Goal: Information Seeking & Learning: Find specific fact

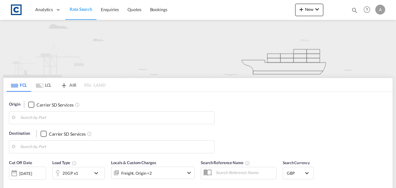
type input "B66"
type input "Karachi, PKKHI"
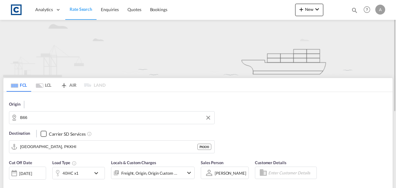
click at [43, 118] on input "B66" at bounding box center [115, 117] width 191 height 9
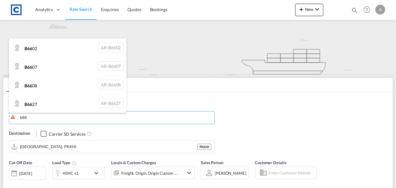
type input "b66"
drag, startPoint x: 54, startPoint y: 118, endPoint x: 65, endPoint y: 116, distance: 11.4
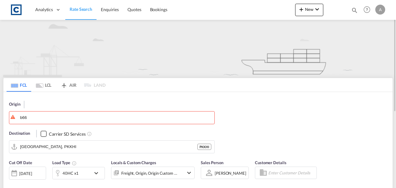
click at [88, 11] on span "Rate Search" at bounding box center [81, 8] width 23 height 5
click at [40, 118] on body "Analytics Dashboard Rate Search Enquiries Quotes Bookings" at bounding box center [198, 94] width 396 height 188
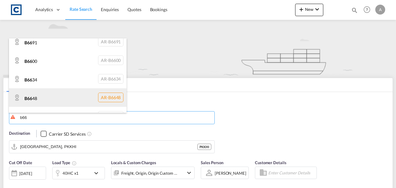
scroll to position [373, 0]
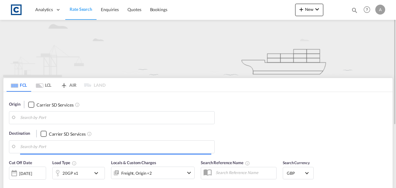
type input "B66"
type input "[GEOGRAPHIC_DATA], PKKHI"
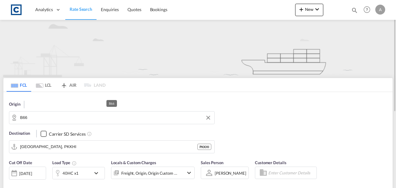
click at [42, 121] on input "B66" at bounding box center [115, 117] width 191 height 9
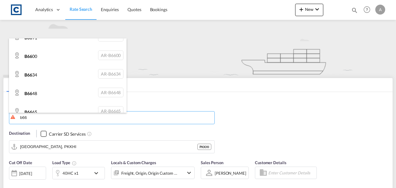
scroll to position [366, 0]
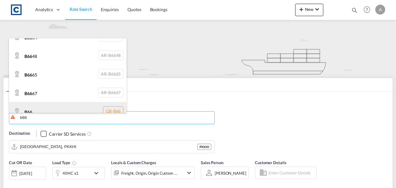
click at [55, 107] on div "B66 GB-B66" at bounding box center [67, 111] width 117 height 19
type input "B66"
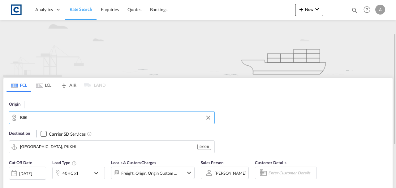
scroll to position [62, 0]
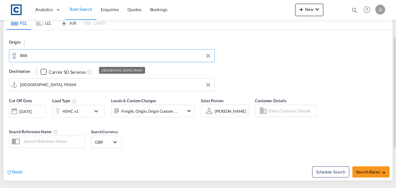
click at [59, 83] on input "[GEOGRAPHIC_DATA], PKKHI" at bounding box center [115, 84] width 191 height 9
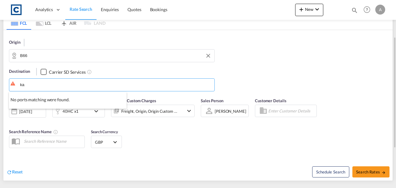
type input "k"
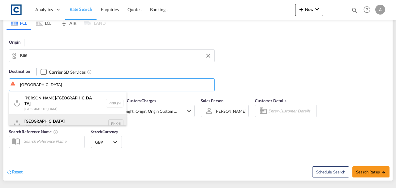
click at [52, 117] on div "Karachi [GEOGRAPHIC_DATA] PKKHI" at bounding box center [67, 123] width 117 height 19
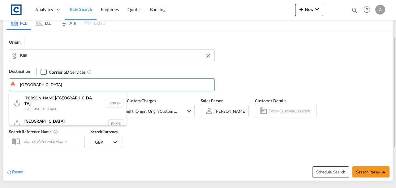
type input "[GEOGRAPHIC_DATA], PKKHI"
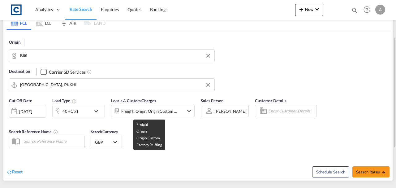
click at [152, 107] on div "Freight, Origin, Origin Custom +1" at bounding box center [149, 111] width 56 height 9
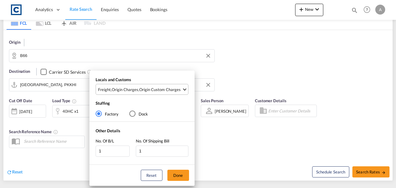
click at [154, 89] on div "Origin Custom Charges" at bounding box center [159, 90] width 41 height 6
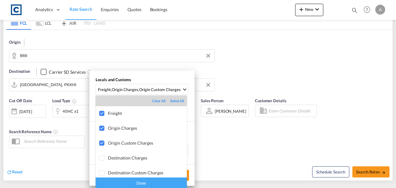
click at [160, 183] on div "Done" at bounding box center [141, 182] width 91 height 11
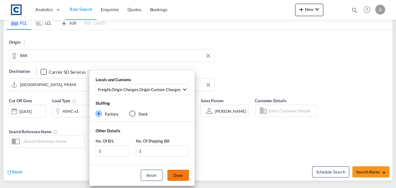
click at [174, 177] on button "Done" at bounding box center [178, 174] width 22 height 11
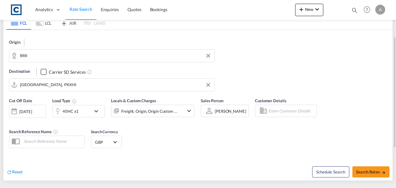
drag, startPoint x: 203, startPoint y: 155, endPoint x: 138, endPoint y: 127, distance: 71.2
click at [197, 151] on div "Cut Off Date [DATE] [DATE] Load Type 40HC x1 Locals & Custom Charges Freight, O…" at bounding box center [197, 137] width 389 height 86
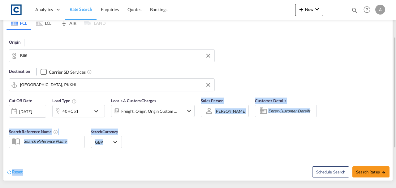
click at [123, 136] on div "Search Currency GBP د.إ AED [GEOGRAPHIC_DATA] Dirham Af AFN Afghan afghani Lek …" at bounding box center [106, 138] width 37 height 26
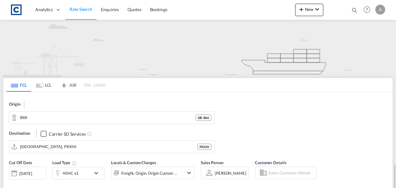
scroll to position [103, 0]
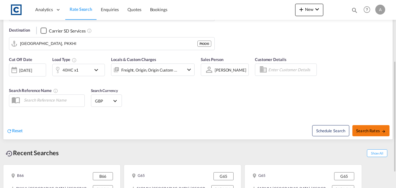
click at [361, 134] on button "Search Rates" at bounding box center [370, 130] width 37 height 11
type input "B66 to PKKHI / [DATE]"
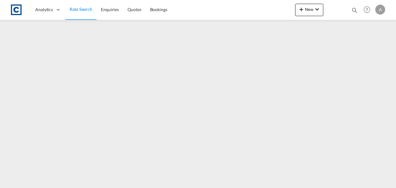
click at [74, 13] on link "Rate Search" at bounding box center [80, 10] width 31 height 20
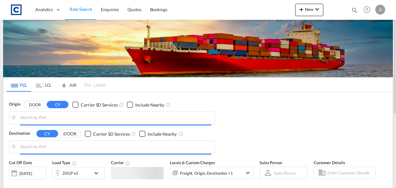
type input "GB-B66, Sandwell"
type input "[GEOGRAPHIC_DATA], PKKHI"
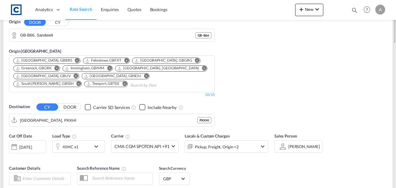
scroll to position [103, 0]
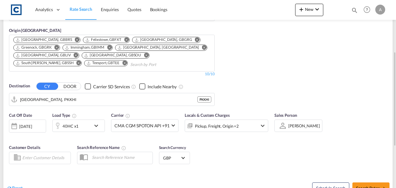
click at [241, 121] on div "Pickup, Freight, Origin +2" at bounding box center [218, 125] width 66 height 12
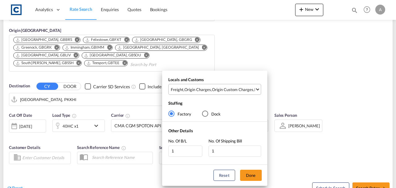
click at [240, 92] on md-select-value "Freight , Origin Charges , Origin Custom Charges , Pickup Charges" at bounding box center [215, 89] width 91 height 10
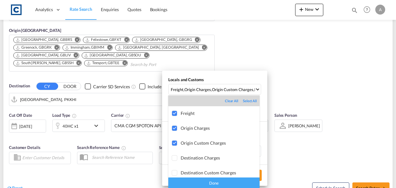
click at [236, 184] on div "Done" at bounding box center [213, 182] width 91 height 11
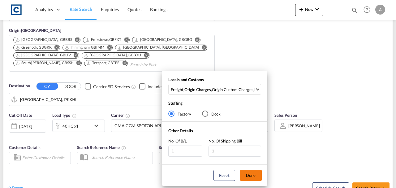
click at [257, 176] on button "Done" at bounding box center [251, 174] width 22 height 11
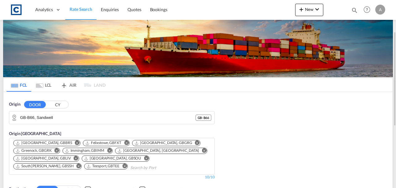
scroll to position [124, 0]
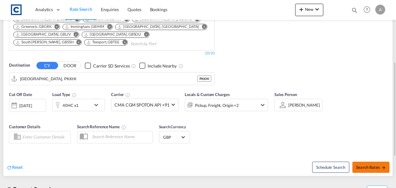
click at [363, 164] on span "Search Rates" at bounding box center [371, 166] width 30 height 5
type input "B66 to PKKHI / [DATE]"
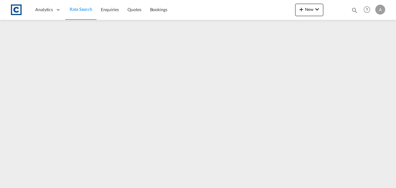
click at [73, 12] on link "Rate Search" at bounding box center [80, 10] width 31 height 20
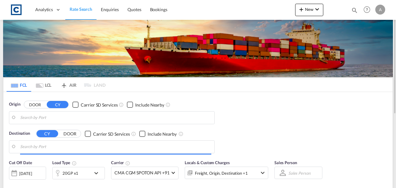
type input "GB-B66, Sandwell"
type input "[GEOGRAPHIC_DATA], PKKHI"
